Goal: Transaction & Acquisition: Purchase product/service

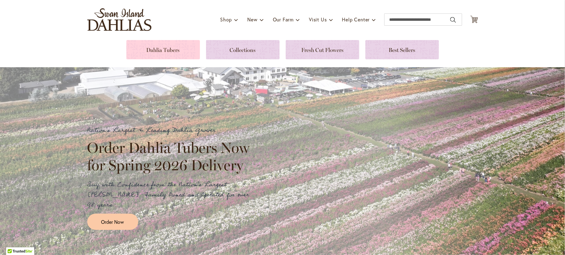
scroll to position [34, 0]
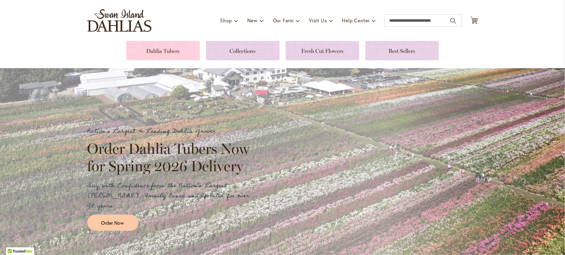
click at [169, 52] on link at bounding box center [163, 50] width 74 height 19
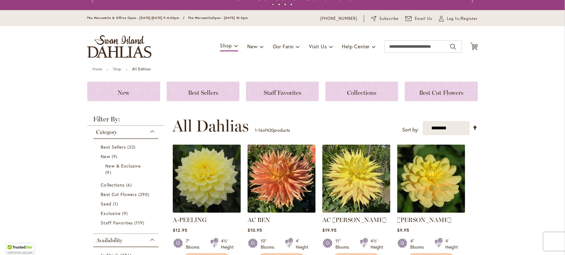
scroll to position [124, 0]
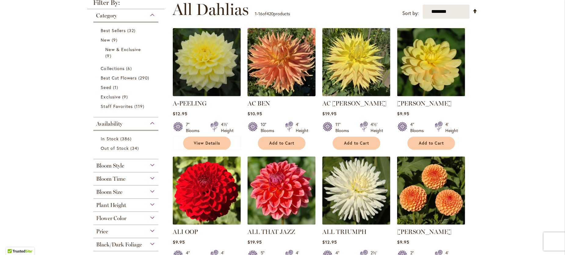
click at [268, 62] on img at bounding box center [281, 62] width 71 height 71
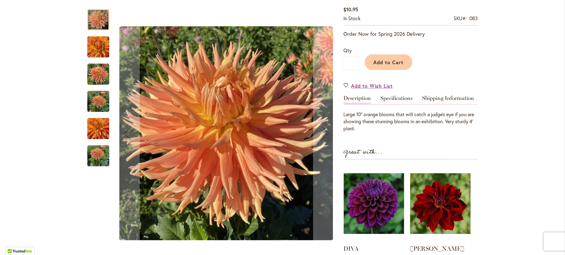
scroll to position [124, 0]
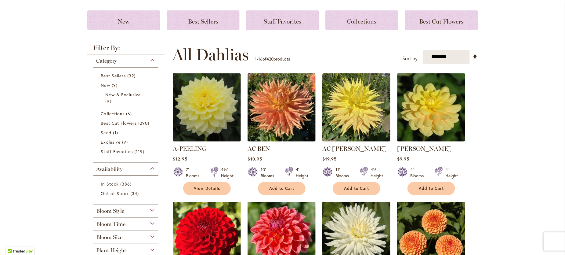
scroll to position [136, 0]
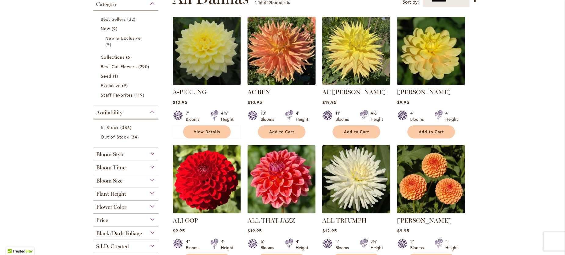
click at [267, 63] on img at bounding box center [281, 50] width 71 height 71
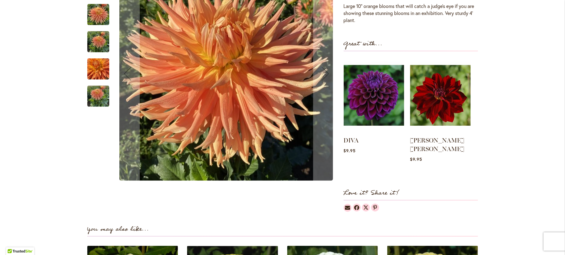
scroll to position [124, 0]
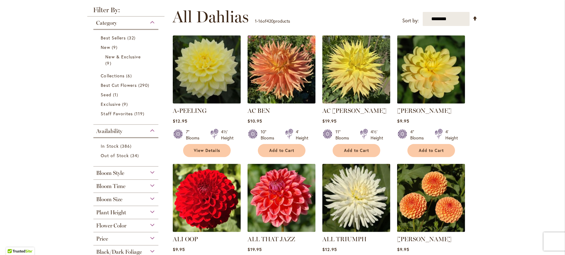
scroll to position [124, 0]
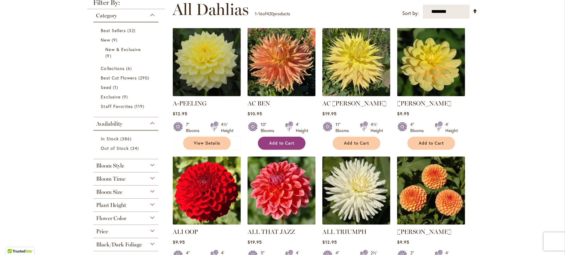
click at [283, 146] on span "Add to Cart" at bounding box center [282, 142] width 25 height 5
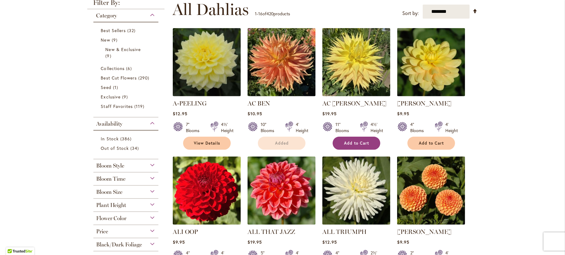
click at [351, 146] on span "Add to Cart" at bounding box center [356, 142] width 25 height 5
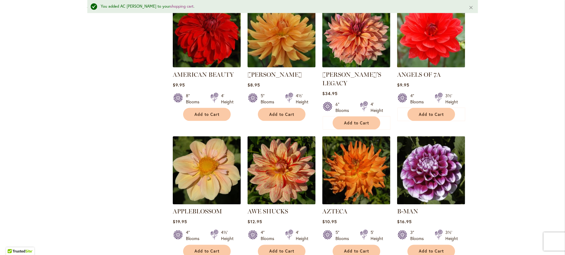
scroll to position [573, 0]
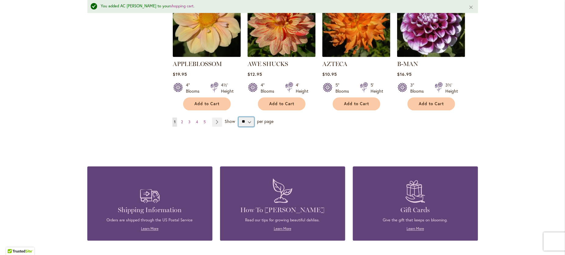
click at [252, 127] on select "** ** ** **" at bounding box center [247, 122] width 16 height 10
select select "**"
click at [246, 127] on select "** ** ** **" at bounding box center [247, 122] width 16 height 10
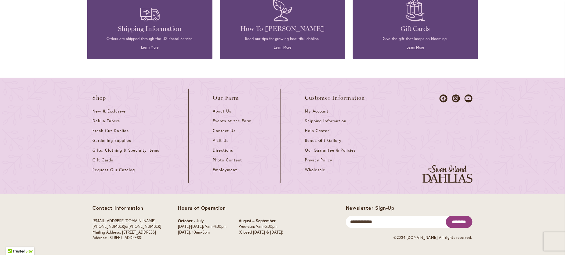
scroll to position [2367, 0]
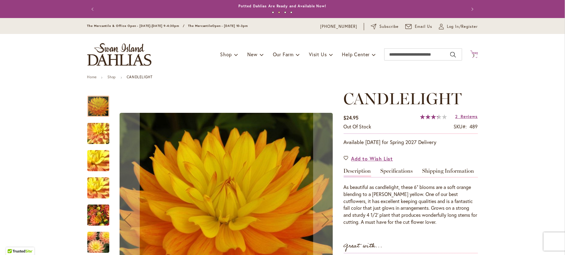
click at [473, 57] on span "2" at bounding box center [474, 55] width 2 height 4
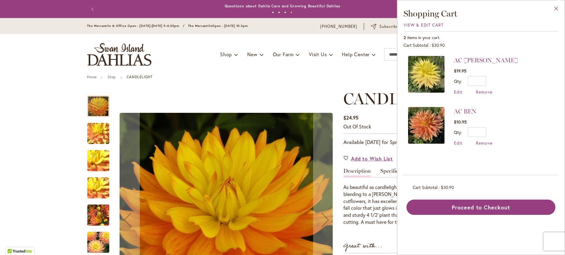
click at [555, 9] on button "Close" at bounding box center [556, 9] width 17 height 19
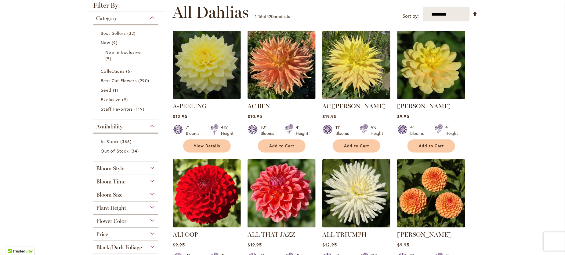
scroll to position [124, 0]
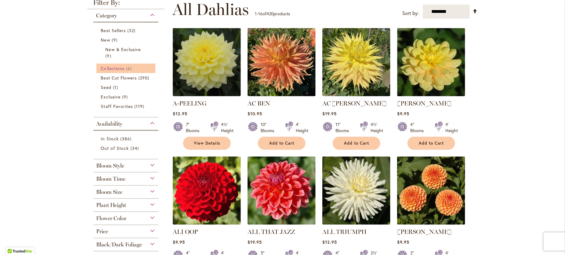
click at [122, 71] on span "Collections" at bounding box center [113, 68] width 24 height 6
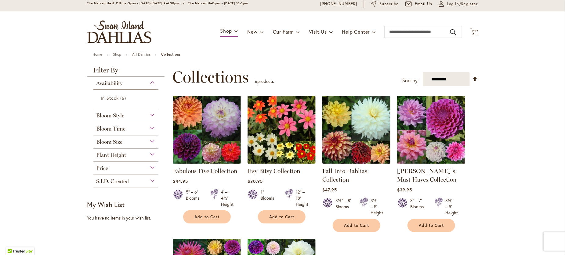
scroll to position [11, 0]
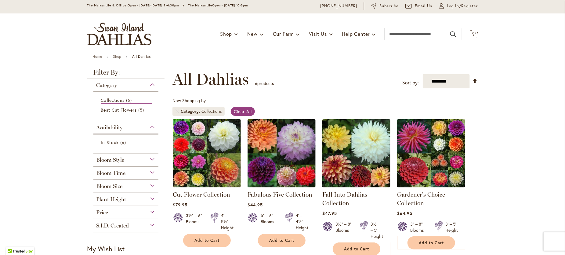
scroll to position [136, 0]
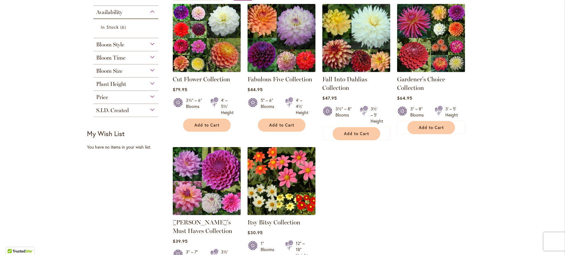
drag, startPoint x: 522, startPoint y: 134, endPoint x: 529, endPoint y: 28, distance: 105.9
click at [529, 28] on div "Skip to Content The Mercantile & Office Open - Monday-Friday 9-4:30pm / The Mer…" at bounding box center [282, 245] width 565 height 727
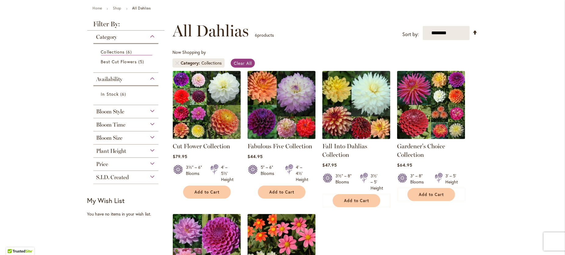
scroll to position [68, 0]
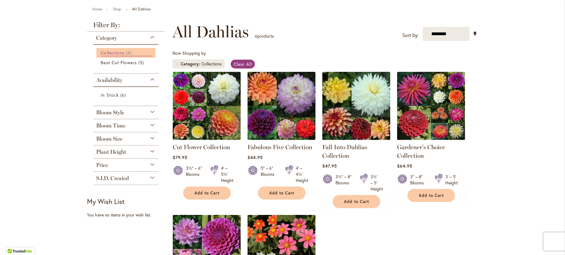
click at [125, 56] on span "Collections" at bounding box center [113, 53] width 24 height 6
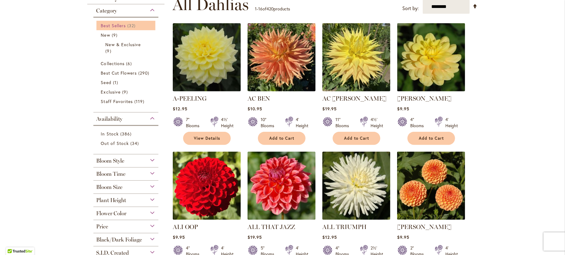
scroll to position [124, 0]
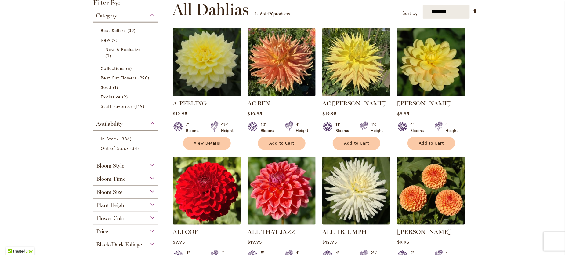
click at [137, 16] on div "Category" at bounding box center [125, 14] width 65 height 10
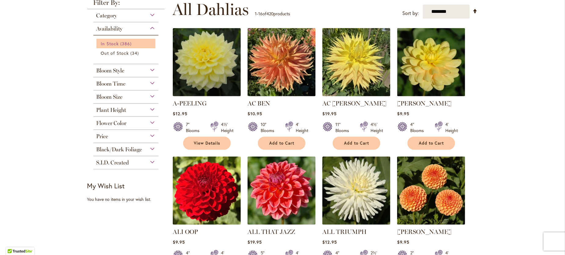
click at [133, 45] on span "386 items" at bounding box center [126, 43] width 13 height 6
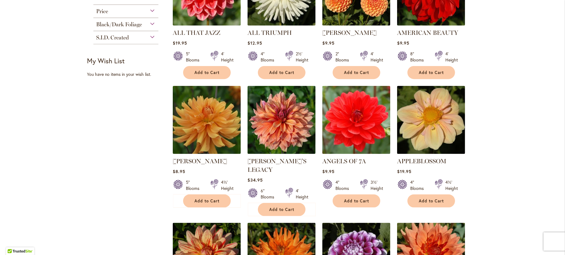
scroll to position [317, 0]
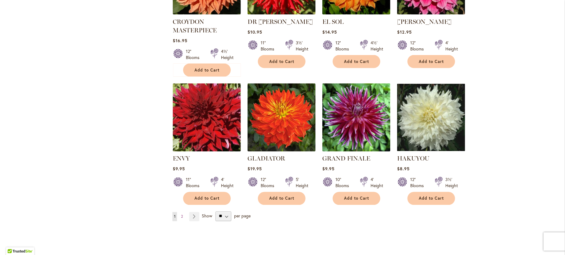
scroll to position [464, 0]
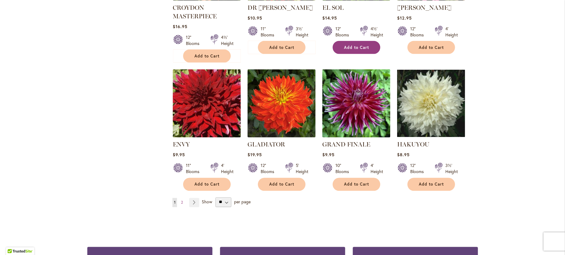
click at [344, 54] on button "Add to Cart" at bounding box center [357, 47] width 48 height 13
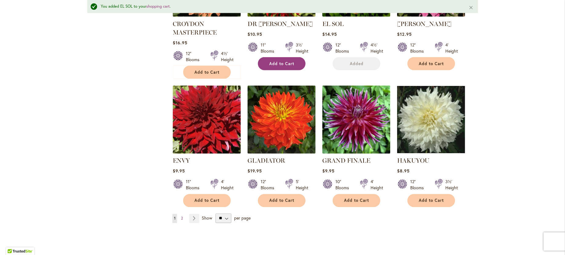
scroll to position [483, 0]
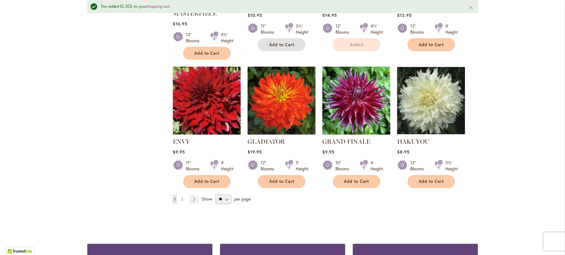
drag, startPoint x: 275, startPoint y: 108, endPoint x: 279, endPoint y: 110, distance: 4.3
click at [275, 47] on span "Add to Cart" at bounding box center [282, 44] width 25 height 5
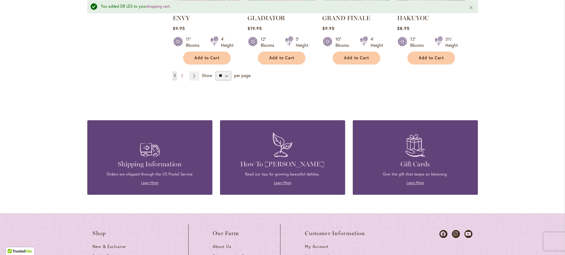
scroll to position [607, 0]
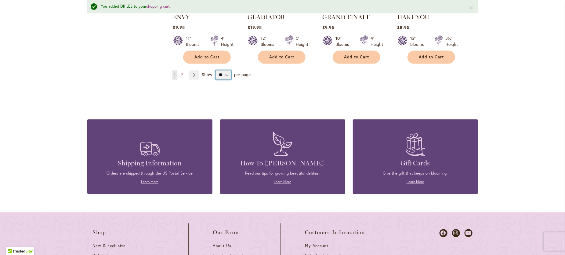
click at [231, 80] on select "** ** ** **" at bounding box center [224, 75] width 16 height 10
select select "**"
click at [220, 80] on select "** ** ** **" at bounding box center [224, 75] width 16 height 10
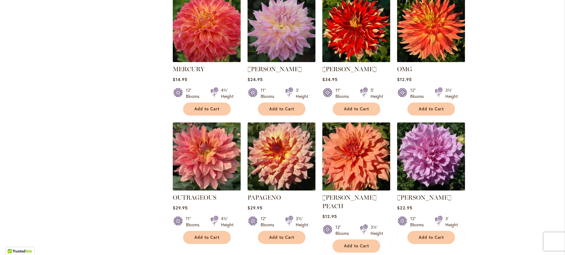
scroll to position [871, 0]
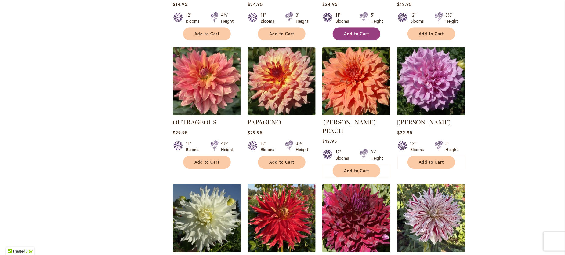
click at [344, 40] on button "Add to Cart" at bounding box center [357, 33] width 48 height 13
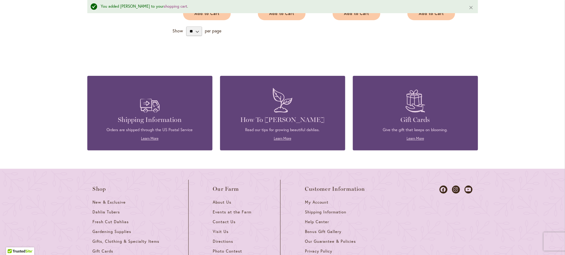
scroll to position [1172, 0]
click at [282, 16] on span "Add to Cart" at bounding box center [282, 13] width 25 height 5
drag, startPoint x: 357, startPoint y: 168, endPoint x: 403, endPoint y: 181, distance: 48.1
click at [357, 16] on span "Add to Cart" at bounding box center [356, 13] width 25 height 5
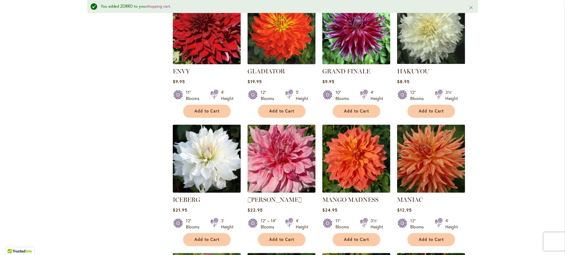
scroll to position [550, 0]
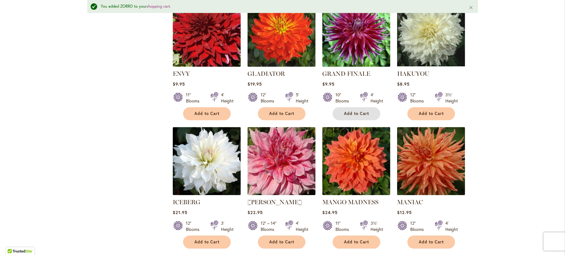
click at [359, 116] on span "Add to Cart" at bounding box center [356, 113] width 25 height 5
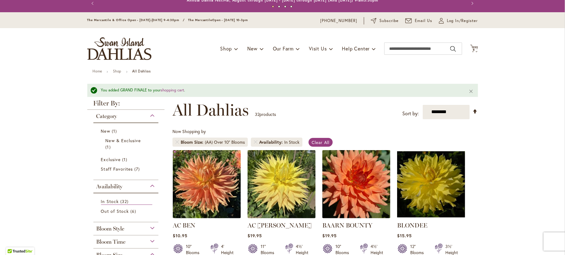
scroll to position [0, 0]
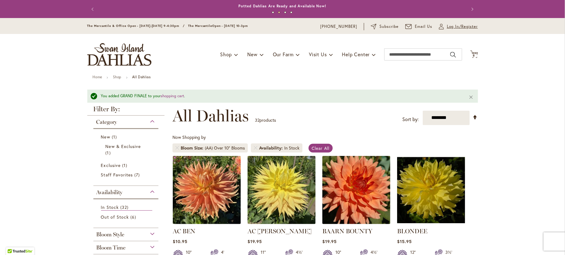
click at [455, 29] on span "Log In/Register" at bounding box center [462, 27] width 31 height 6
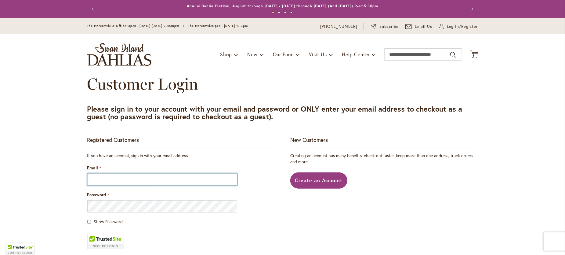
click at [133, 185] on input "Email" at bounding box center [162, 179] width 150 height 12
type input "**********"
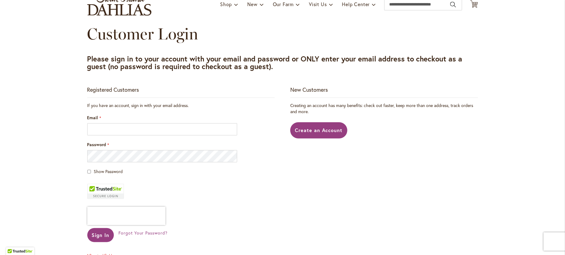
scroll to position [56, 0]
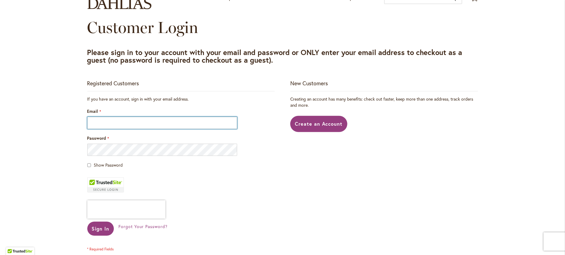
click at [173, 129] on input "Email" at bounding box center [162, 123] width 150 height 12
type input "**********"
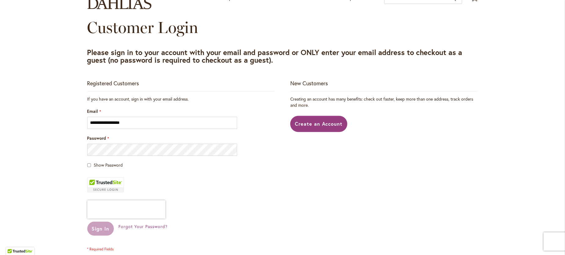
click at [96, 168] on span "Show Password" at bounding box center [108, 165] width 29 height 6
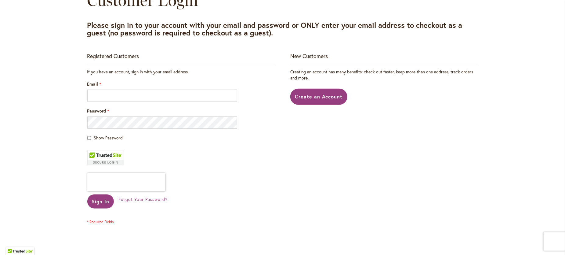
scroll to position [113, 0]
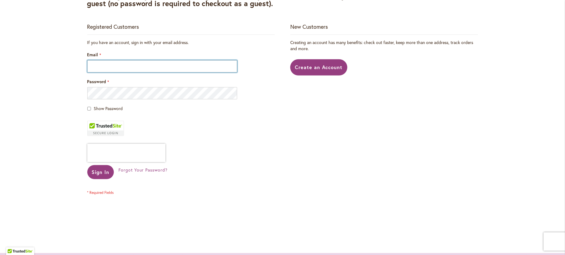
click at [101, 72] on input "Email" at bounding box center [162, 66] width 150 height 12
type input "**********"
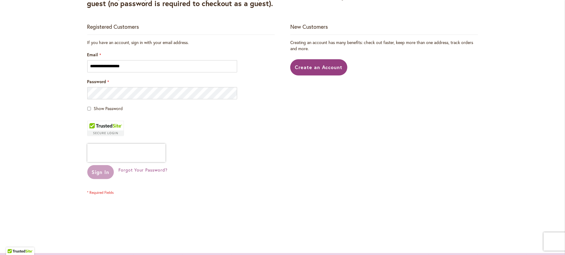
click at [101, 179] on div "Sign In" at bounding box center [102, 172] width 31 height 14
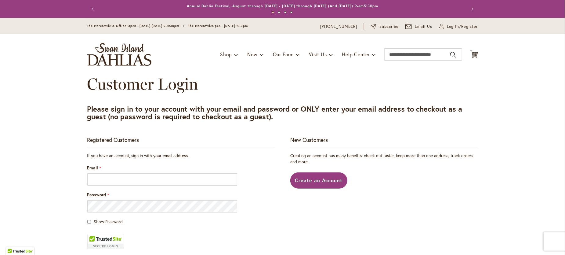
click at [495, 53] on header "Skip to Content The Mercantile & Office Open - [DATE]-[DATE] 9-4:30pm / The Mer…" at bounding box center [282, 46] width 565 height 57
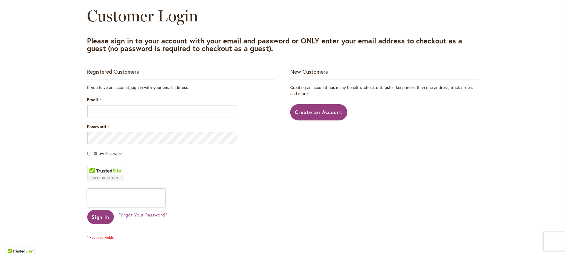
scroll to position [79, 0]
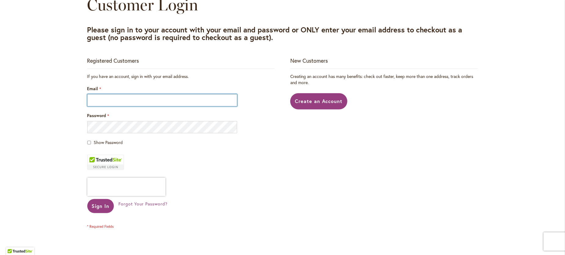
click at [129, 106] on input "Email" at bounding box center [162, 100] width 150 height 12
click at [404, 176] on div "Registered Customers If you have an account, sign in with your email address. E…" at bounding box center [282, 156] width 391 height 199
click at [112, 106] on input "Email" at bounding box center [162, 100] width 150 height 12
type input "**********"
click at [28, 106] on div "Skip to Content The Mercantile & Office Open - [DATE]-[DATE] 9-4:30pm / The Mer…" at bounding box center [282, 201] width 565 height 525
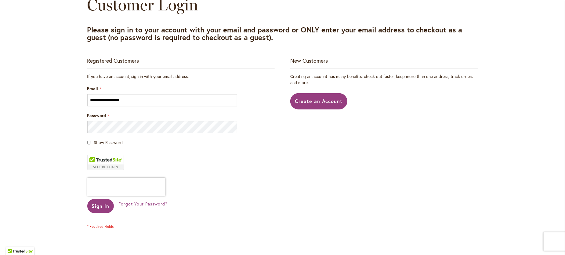
click at [353, 205] on div "**********" at bounding box center [282, 156] width 391 height 199
click at [298, 197] on div "**********" at bounding box center [282, 156] width 391 height 199
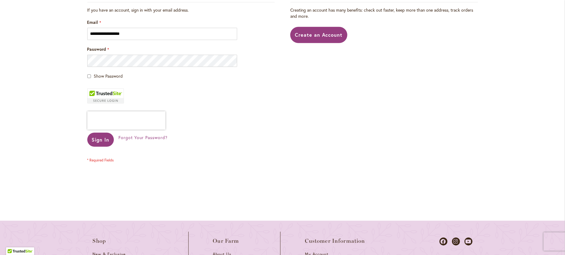
scroll to position [147, 0]
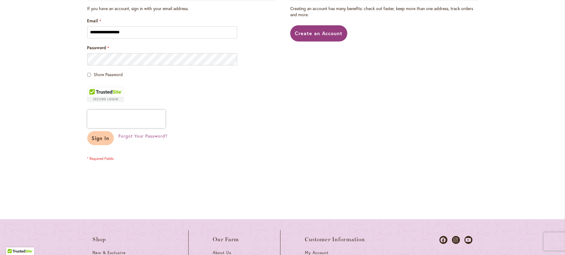
click at [97, 141] on span "Sign In" at bounding box center [101, 138] width 18 height 6
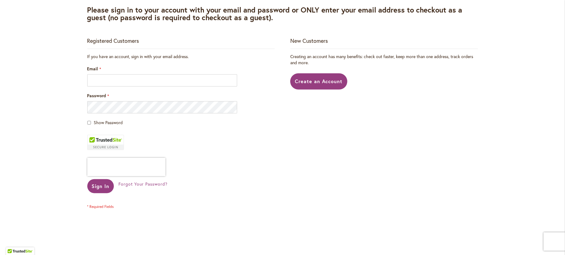
scroll to position [113, 0]
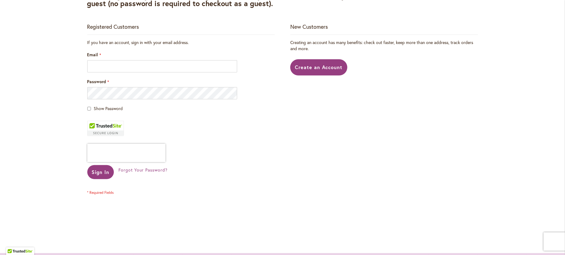
click at [428, 148] on div "Registered Customers If you have an account, sign in with your email address. E…" at bounding box center [282, 122] width 391 height 199
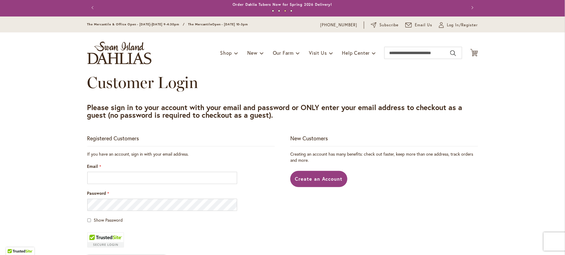
scroll to position [0, 0]
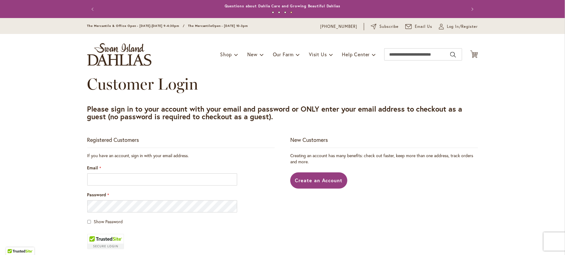
click at [187, 57] on div "Toggle Nav Shop Dahlia Tubers Collections Fresh Cut Dahlias Gardening Supplies …" at bounding box center [282, 54] width 403 height 41
click at [471, 58] on icon "Cart .cls-1 { fill: #231f20; }" at bounding box center [475, 54] width 8 height 8
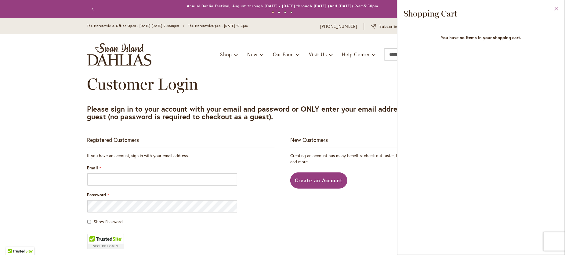
click at [554, 9] on button "Close" at bounding box center [556, 9] width 17 height 19
